Goal: Ask a question

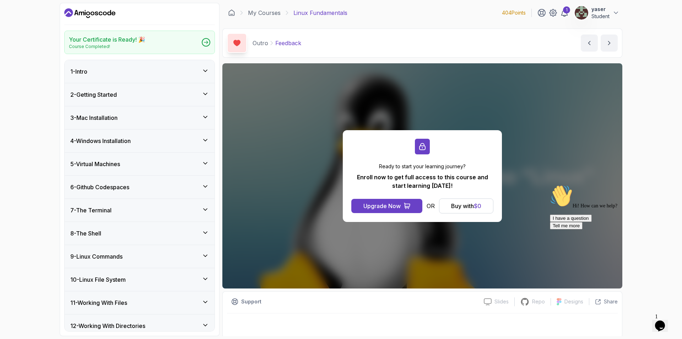
click at [623, 11] on section "Your Certificate is Ready! 🎉 Course Completed! 1 - Intro 2 - Getting Started 3 …" at bounding box center [341, 169] width 568 height 339
click at [619, 11] on icon at bounding box center [615, 12] width 7 height 7
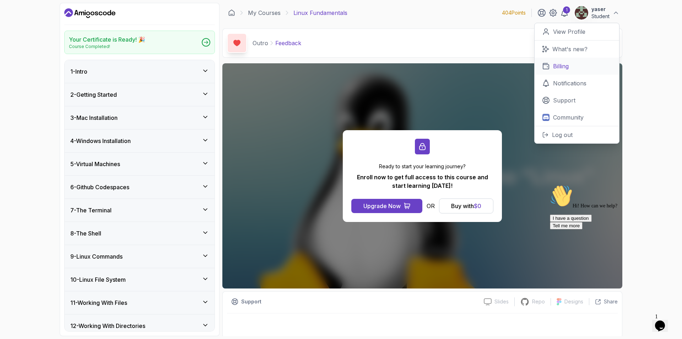
click at [568, 63] on p "Billing" at bounding box center [561, 66] width 16 height 9
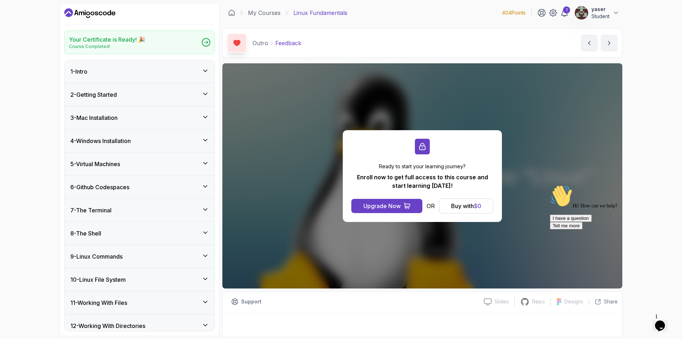
click at [598, 13] on p "Student" at bounding box center [600, 16] width 18 height 7
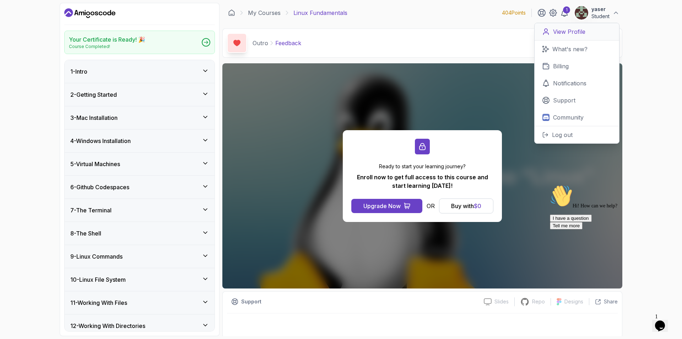
click at [582, 32] on p "View Profile" at bounding box center [569, 31] width 32 height 9
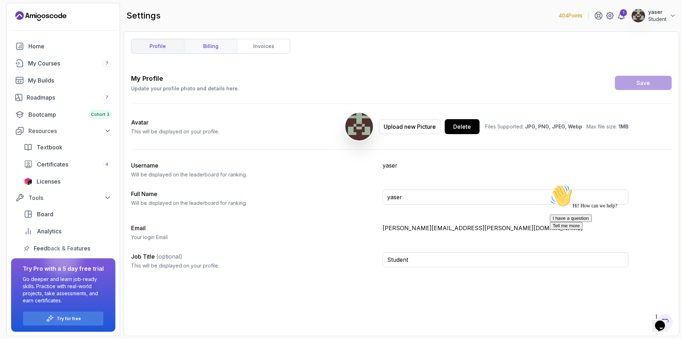
click at [213, 51] on link "billing" at bounding box center [210, 46] width 53 height 14
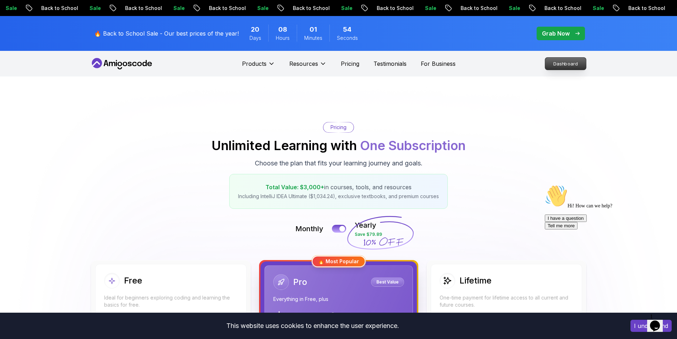
click at [560, 65] on p "Dashboard" at bounding box center [565, 64] width 41 height 12
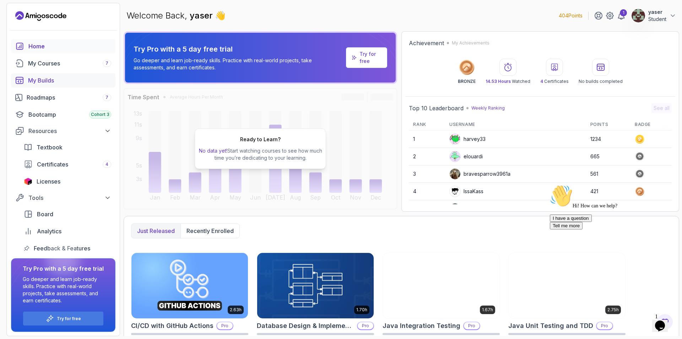
scroll to position [0, 0]
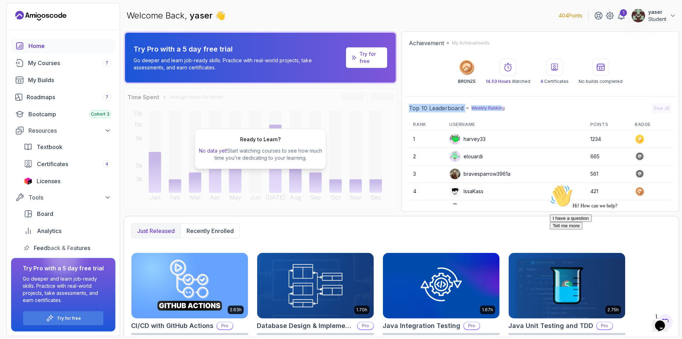
drag, startPoint x: 412, startPoint y: 105, endPoint x: 501, endPoint y: 106, distance: 89.2
click at [501, 106] on div "Top 10 Leaderboard Weekly Ranking See all Rank Username Points Badge 1 harvey33…" at bounding box center [540, 153] width 270 height 108
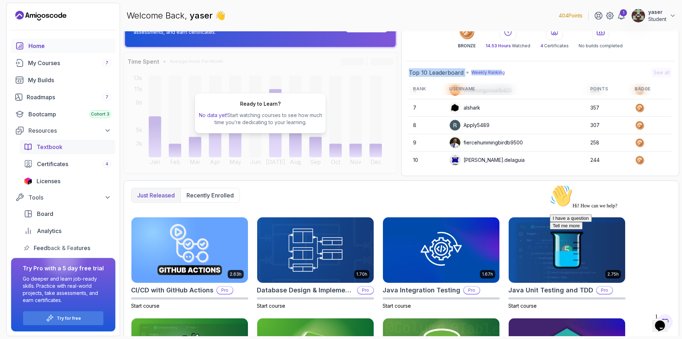
scroll to position [0, 0]
click at [38, 41] on link "Home" at bounding box center [63, 46] width 104 height 14
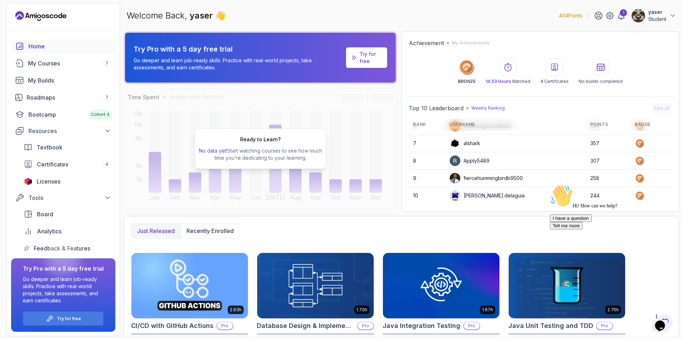
click at [202, 17] on span "yaser" at bounding box center [202, 15] width 25 height 10
click at [653, 14] on p "yaser" at bounding box center [657, 12] width 18 height 7
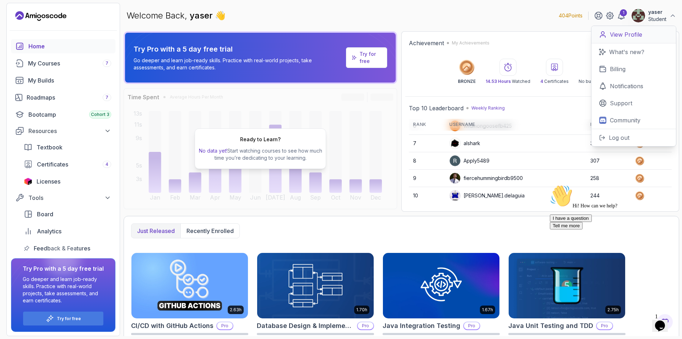
click at [637, 32] on p "View Profile" at bounding box center [626, 34] width 32 height 9
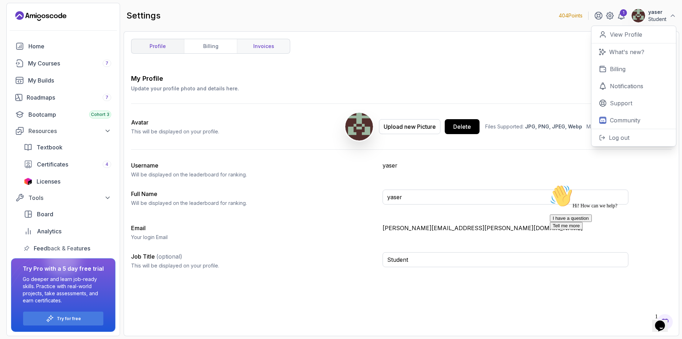
click at [267, 49] on link "invoices" at bounding box center [263, 46] width 53 height 14
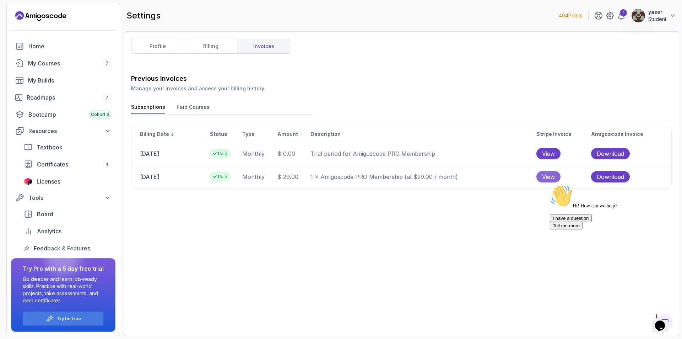
click at [553, 172] on span "View" at bounding box center [548, 176] width 13 height 9
click at [193, 100] on div "Previous Invoices Manage your invoices and access your billing history. Subscri…" at bounding box center [401, 201] width 541 height 255
click at [191, 107] on button "Paid Courses" at bounding box center [193, 108] width 33 height 11
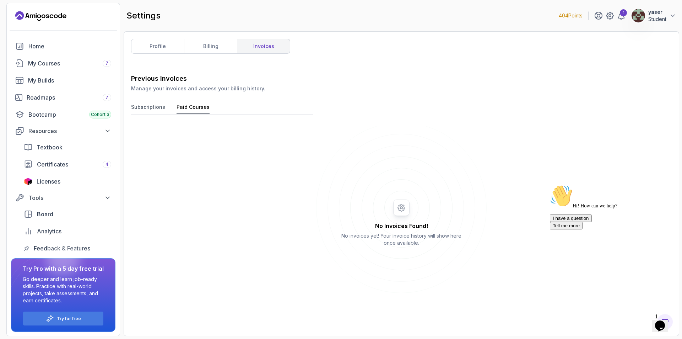
click at [155, 108] on button "Subscriptions" at bounding box center [148, 108] width 34 height 11
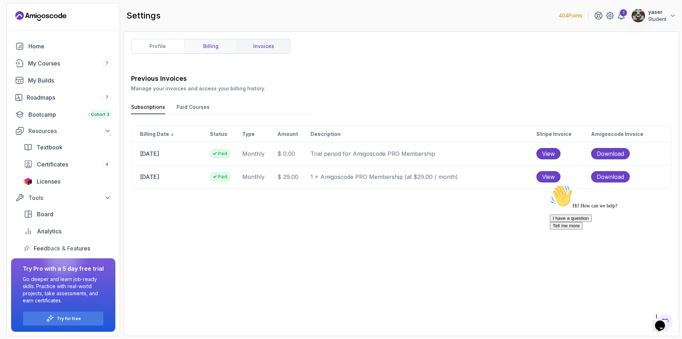
click at [209, 47] on link "billing" at bounding box center [210, 46] width 53 height 14
click at [209, 44] on link "billing" at bounding box center [210, 46] width 53 height 14
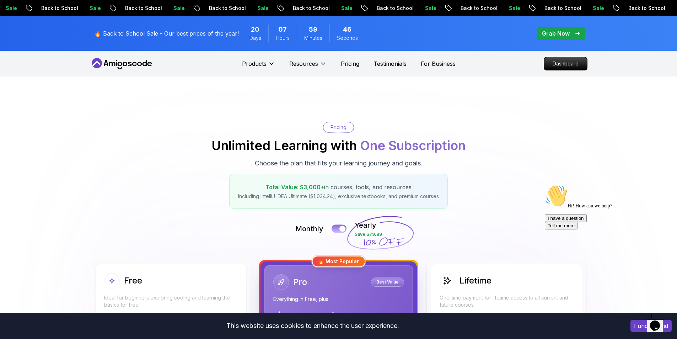
click at [339, 231] on button at bounding box center [338, 228] width 15 height 8
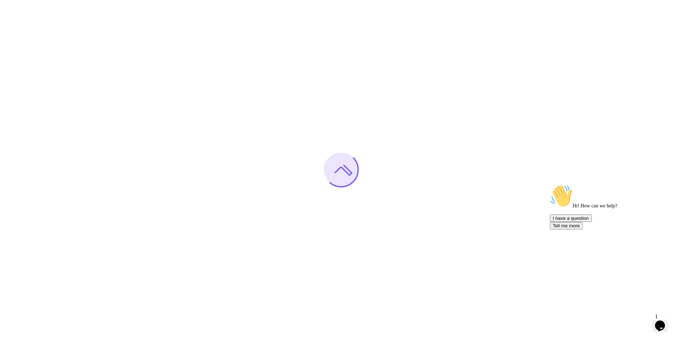
click at [583, 229] on button "Tell me more" at bounding box center [566, 225] width 33 height 7
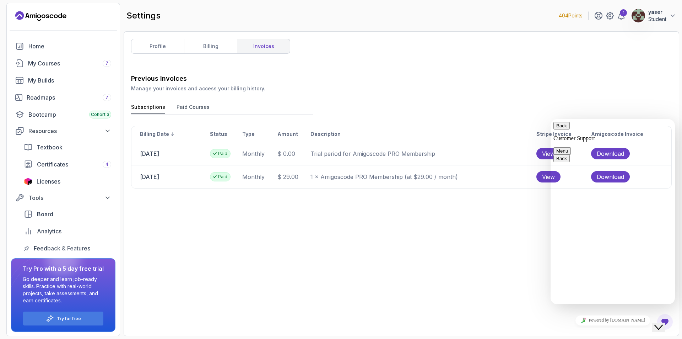
type textarea "how to remove the payment method"
click at [571, 147] on button "Menu" at bounding box center [561, 150] width 17 height 7
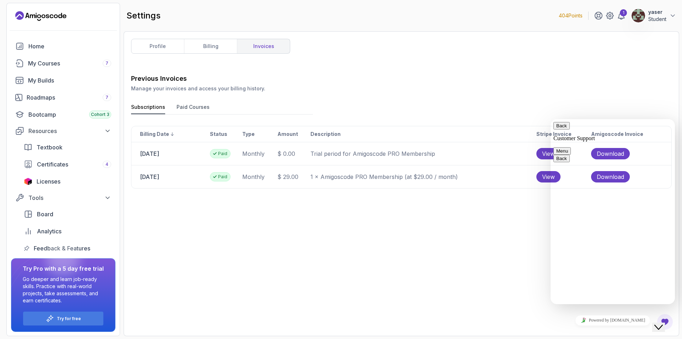
click at [567, 128] on span "primary" at bounding box center [567, 125] width 0 height 5
click at [487, 275] on div "Previous Invoices Manage your invoices and access your billing history. Subscri…" at bounding box center [401, 201] width 541 height 255
click at [491, 261] on div "Previous Invoices Manage your invoices and access your billing history. Subscri…" at bounding box center [401, 201] width 541 height 255
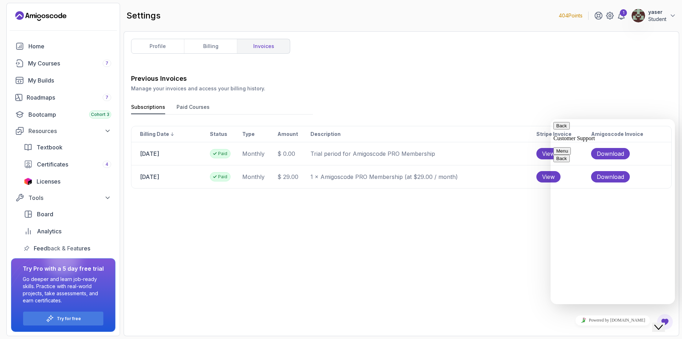
click at [558, 129] on button "Back" at bounding box center [561, 125] width 16 height 7
click at [517, 118] on div "Previous Invoices Manage your invoices and access your billing history. Subscri…" at bounding box center [401, 201] width 541 height 255
click at [620, 15] on icon at bounding box center [621, 15] width 9 height 9
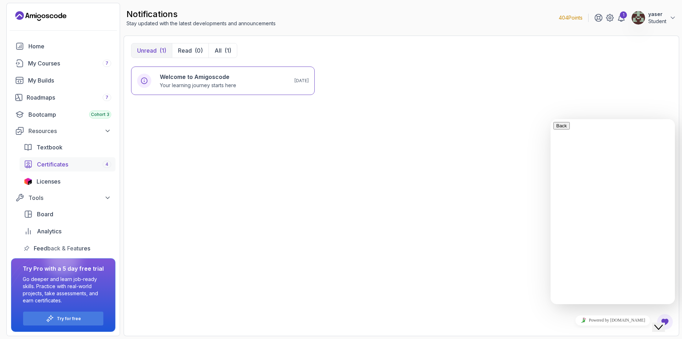
scroll to position [0, 0]
click at [71, 313] on div "Try for free" at bounding box center [63, 318] width 80 height 14
click at [79, 315] on p "Try for free" at bounding box center [69, 318] width 24 height 6
click at [47, 147] on span "Textbook" at bounding box center [50, 146] width 26 height 9
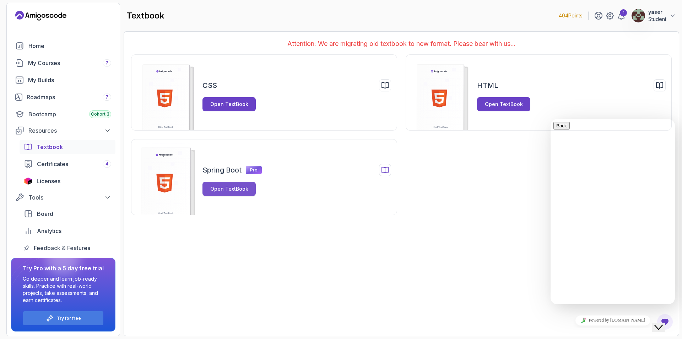
click at [238, 190] on div "Open TextBook" at bounding box center [229, 188] width 38 height 7
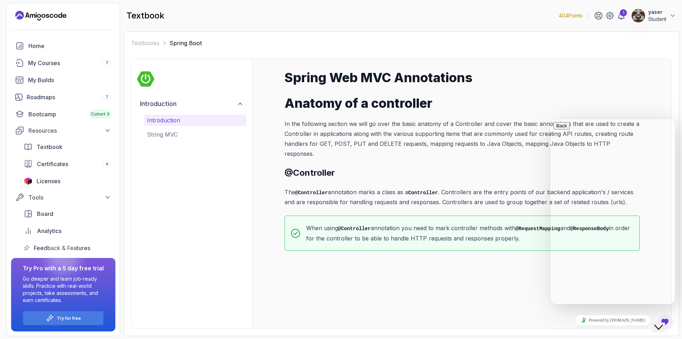
click at [663, 323] on div "Close Chat This icon closes the chat window." at bounding box center [658, 327] width 9 height 9
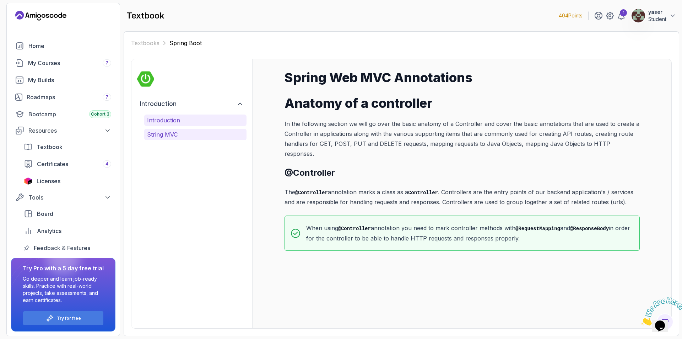
click at [174, 134] on p "String MVC" at bounding box center [195, 134] width 97 height 9
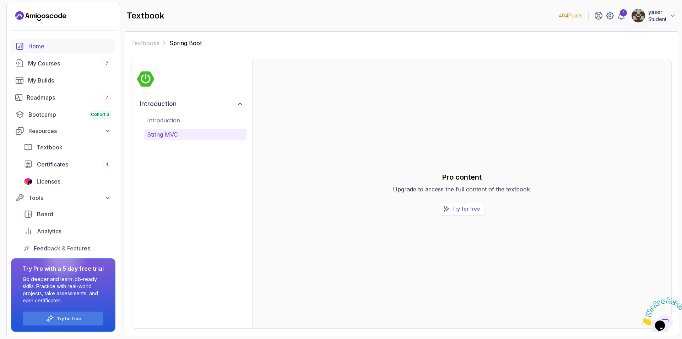
click at [48, 47] on div "Home" at bounding box center [69, 46] width 83 height 9
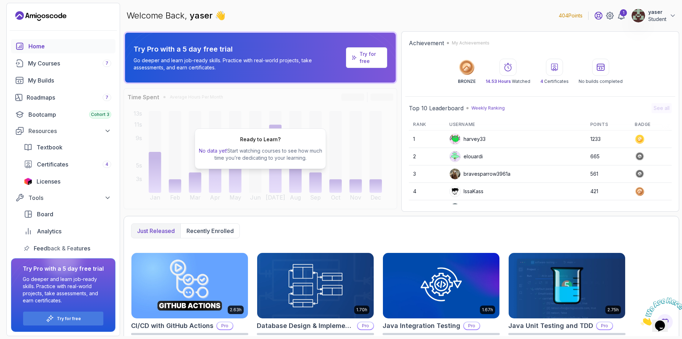
click at [598, 19] on icon at bounding box center [598, 15] width 7 height 7
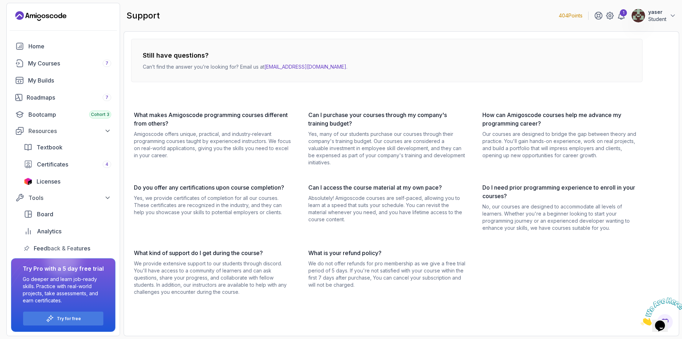
click at [616, 18] on div "1" at bounding box center [609, 15] width 31 height 9
click at [609, 15] on icon at bounding box center [610, 16] width 2 height 2
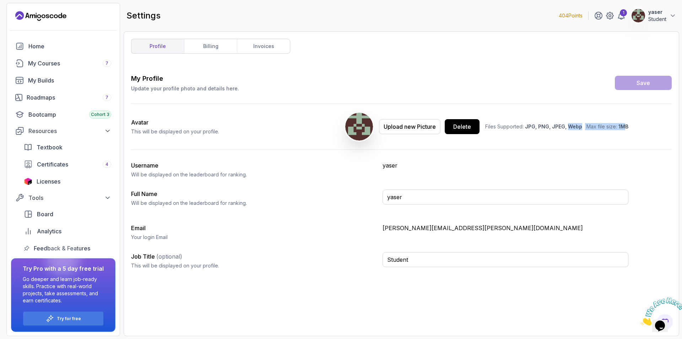
drag, startPoint x: 623, startPoint y: 127, endPoint x: 541, endPoint y: 130, distance: 81.4
click at [564, 129] on p "Files Supported: JPG, PNG, JPEG, Webp Max file size: 1MB" at bounding box center [556, 126] width 143 height 7
click at [201, 49] on link "billing" at bounding box center [210, 46] width 53 height 14
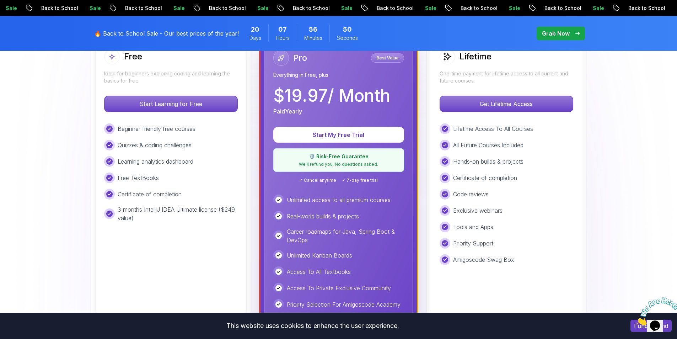
scroll to position [178, 0]
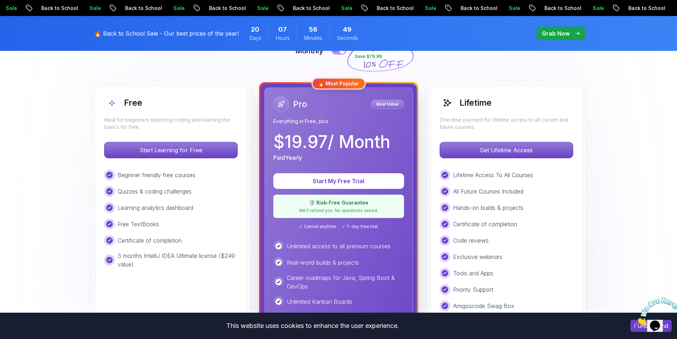
click at [343, 207] on div "🛡️ Risk-Free Guarantee We'll refund you. No questions asked." at bounding box center [338, 205] width 131 height 23
click at [488, 150] on p "Get Lifetime Access" at bounding box center [506, 149] width 126 height 15
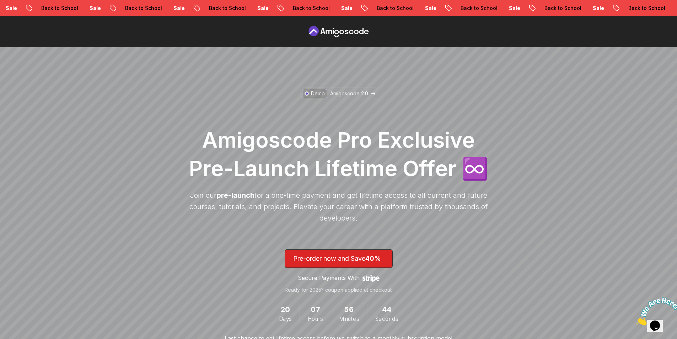
scroll to position [142, 0]
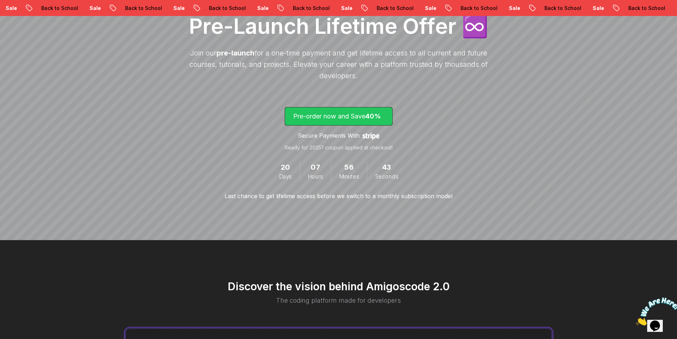
click at [362, 121] on p "Pre-order now and Save 40%" at bounding box center [338, 116] width 91 height 10
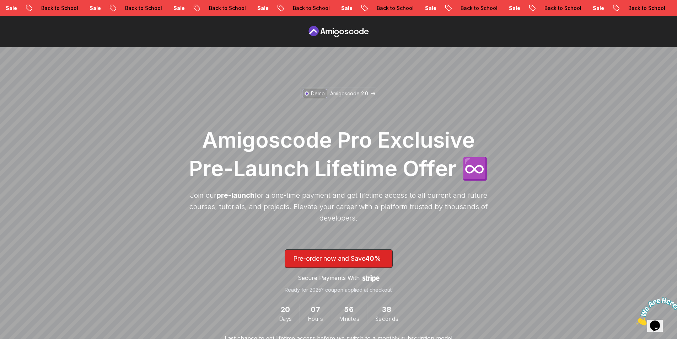
scroll to position [1085, 0]
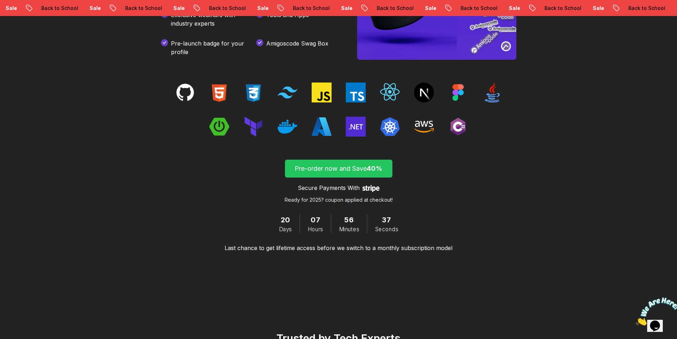
click at [335, 161] on span "submit" at bounding box center [338, 168] width 107 height 18
